Goal: Contribute content

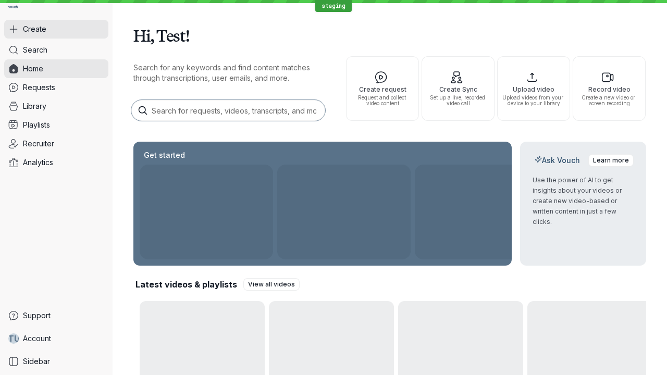
click at [56, 29] on button "Create" at bounding box center [56, 29] width 104 height 19
